Goal: Find specific page/section: Find specific page/section

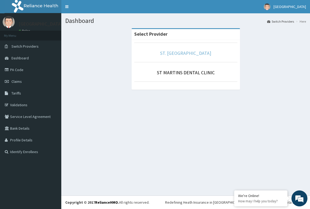
click at [182, 52] on link "ST. [GEOGRAPHIC_DATA]" at bounding box center [185, 53] width 51 height 6
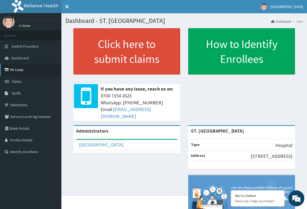
click at [23, 72] on link "PA Code" at bounding box center [30, 70] width 61 height 12
